Goal: Task Accomplishment & Management: Use online tool/utility

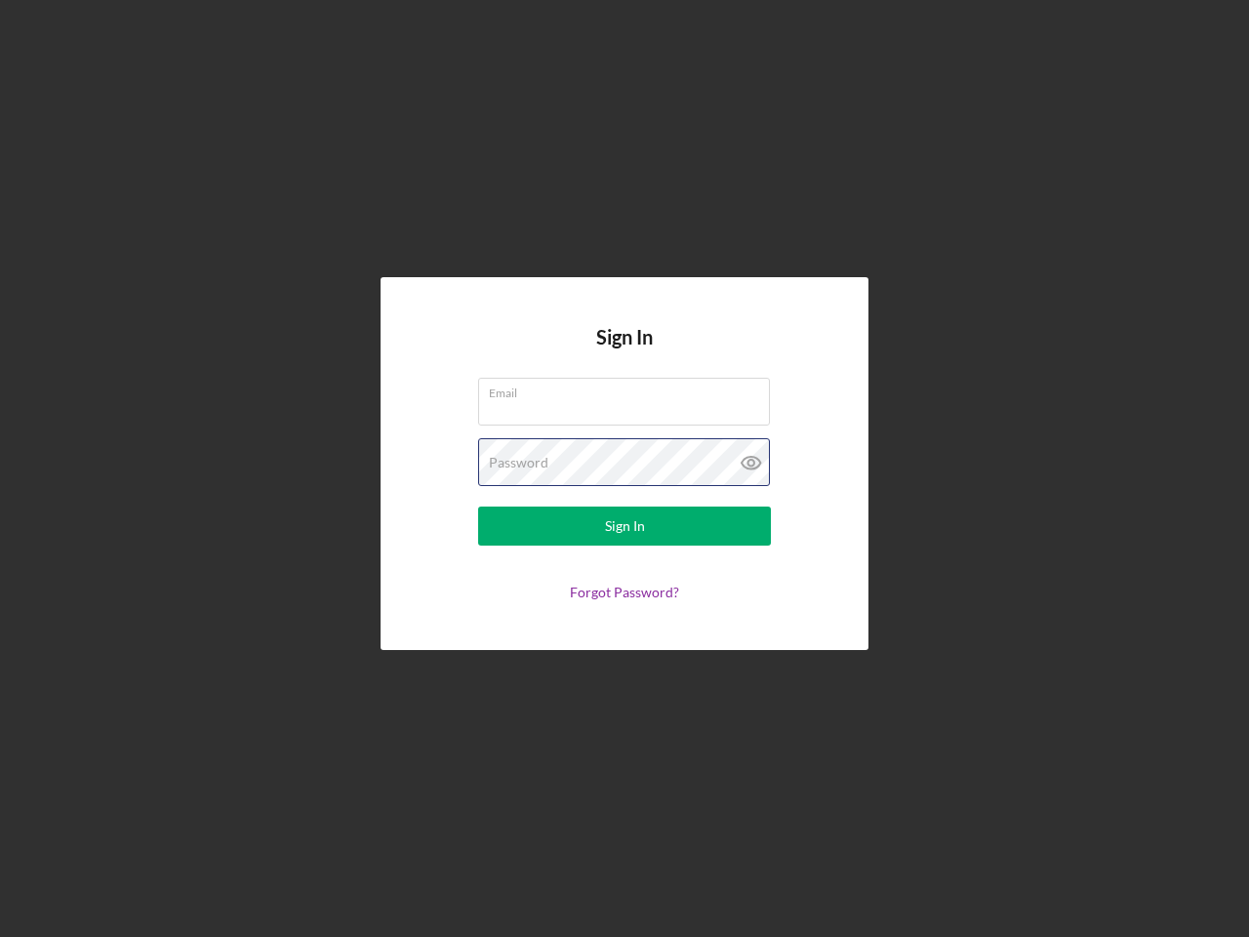
click at [625, 468] on div "Password" at bounding box center [624, 462] width 293 height 49
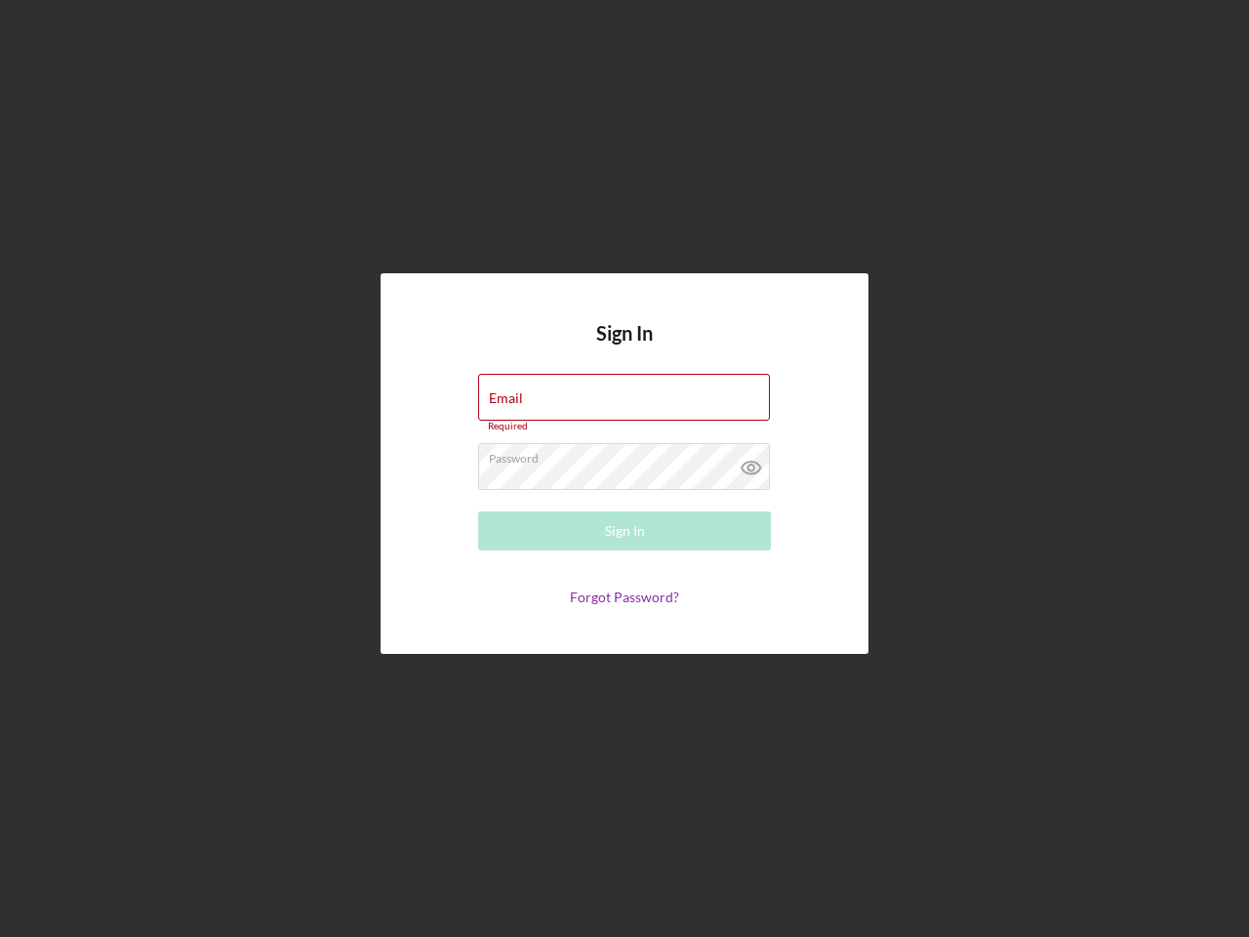
click at [752, 463] on icon at bounding box center [751, 467] width 49 height 49
